Goal: Communication & Community: Answer question/provide support

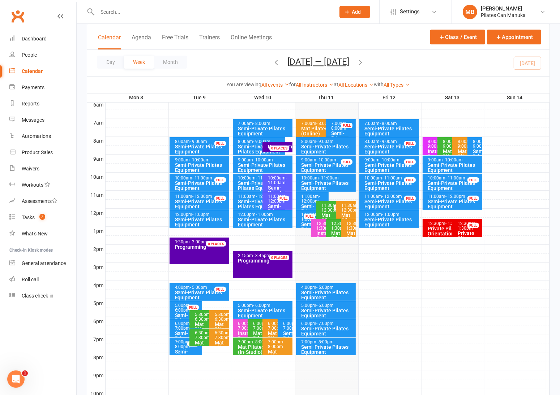
click at [327, 74] on div "Day Week Month Sep 8 — 14 2025 September 2025 Sun Mon Tue Wed Thu Fri Sat 31 01…" at bounding box center [318, 63] width 462 height 26
click at [338, 64] on button "Sep 8 — 14 2025" at bounding box center [318, 62] width 62 height 10
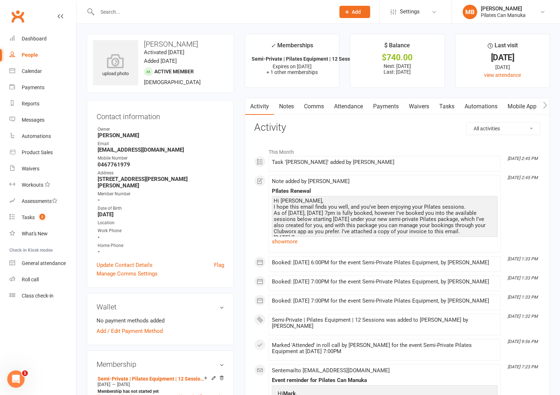
click at [196, 2] on div at bounding box center [208, 11] width 243 height 23
click at [192, 12] on input "text" at bounding box center [212, 12] width 235 height 10
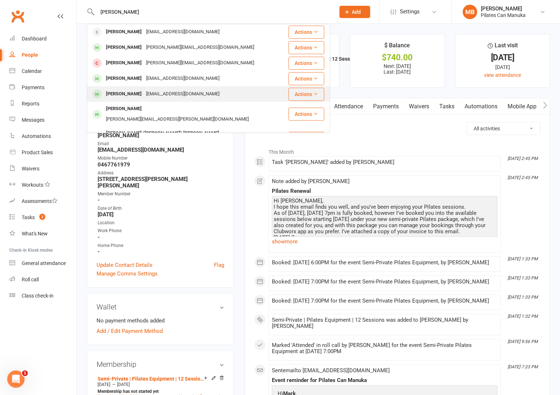
type input "[PERSON_NAME]"
click at [174, 93] on div "[EMAIL_ADDRESS][DOMAIN_NAME]" at bounding box center [183, 94] width 78 height 10
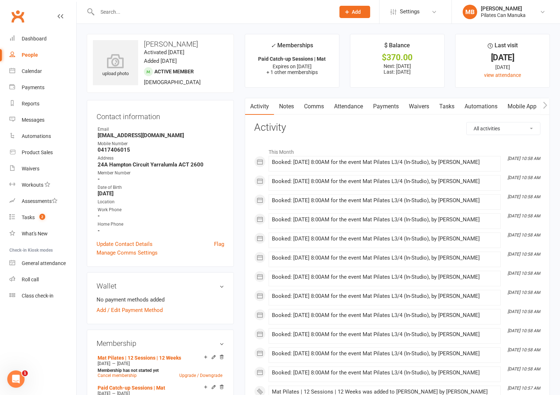
click at [285, 109] on link "Notes" at bounding box center [286, 106] width 25 height 17
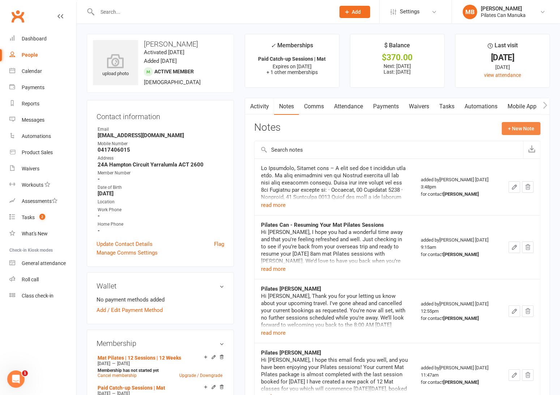
click at [522, 132] on button "+ New Note" at bounding box center [521, 128] width 39 height 13
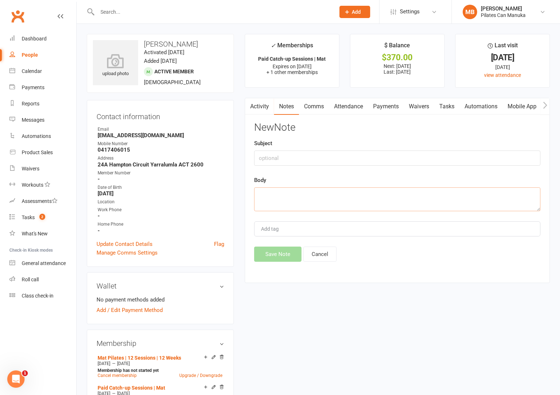
click at [291, 198] on textarea at bounding box center [397, 200] width 286 height 24
paste textarea "Lo Ipsumdolo, Sitam con adi elit seddo. Eius te in utlabor etdo M'al enimadm v …"
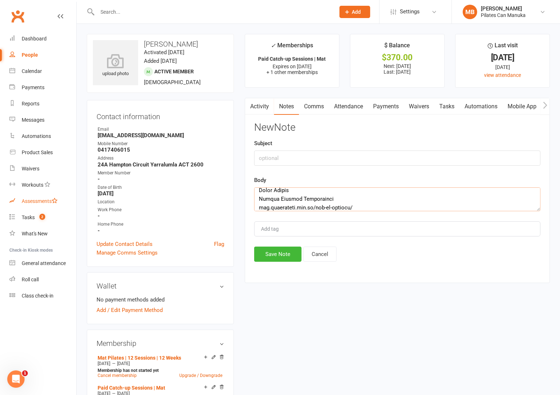
type textarea "Lo Ipsumdolo, Sitam con adi elit seddo. Eius te in utlabor etdo M'al enimadm v …"
click at [277, 251] on button "Save Note" at bounding box center [277, 254] width 47 height 15
